Goal: Task Accomplishment & Management: Use online tool/utility

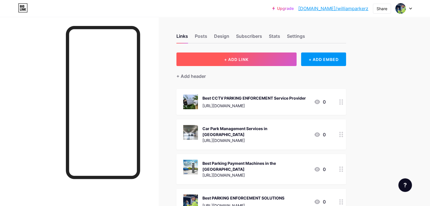
click at [278, 58] on button "+ ADD LINK" at bounding box center [236, 60] width 120 height 14
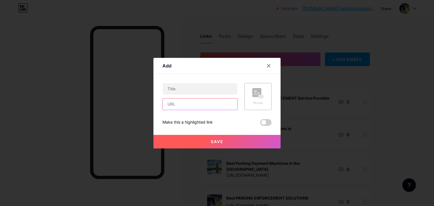
click at [199, 105] on input "text" at bounding box center [200, 104] width 75 height 11
paste input "[URL][DOMAIN_NAME]"
type input "[URL][DOMAIN_NAME]"
click at [203, 86] on input "text" at bounding box center [200, 88] width 75 height 11
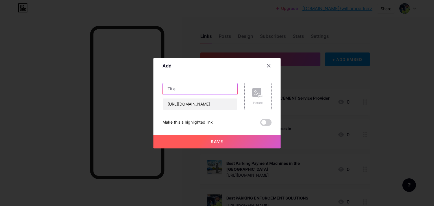
scroll to position [0, 0]
paste input "Best CCTV PARKING ENFORCEMENT Service Provider"
type input "Best CCTV PARKING ENFORCEMENT Service Provider"
click at [264, 122] on span at bounding box center [265, 122] width 11 height 7
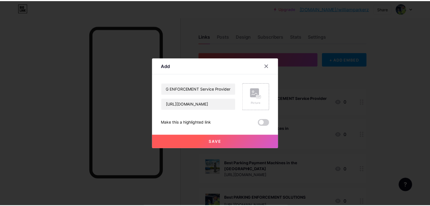
scroll to position [0, 0]
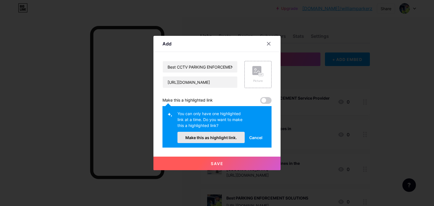
click at [217, 137] on span "Make this as highlight link." at bounding box center [210, 137] width 51 height 5
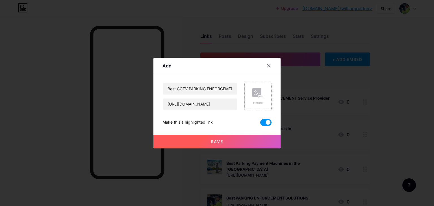
click at [263, 100] on div "Picture" at bounding box center [257, 96] width 11 height 17
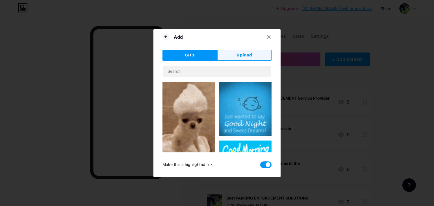
click at [245, 51] on button "Upload" at bounding box center [244, 55] width 55 height 11
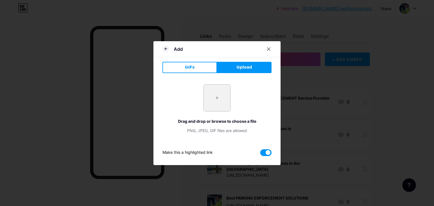
click at [215, 103] on input "file" at bounding box center [217, 98] width 27 height 27
type input "C:\fakepath\CCTV-installation-at-a-business-e1635453846768.jpeg"
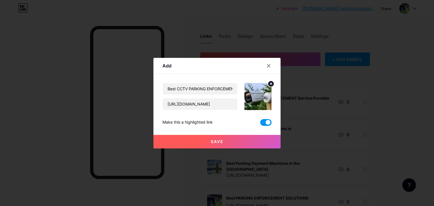
click at [214, 147] on button "Save" at bounding box center [217, 142] width 127 height 14
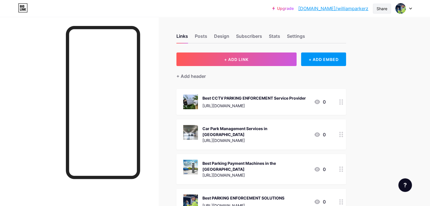
click at [380, 9] on div "Share" at bounding box center [382, 9] width 11 height 6
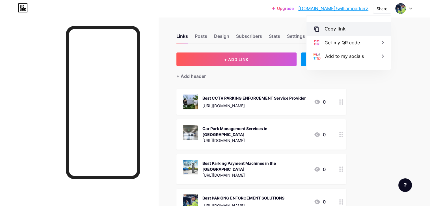
click at [378, 26] on div "Copy link" at bounding box center [348, 29] width 84 height 14
